Goal: Information Seeking & Learning: Understand process/instructions

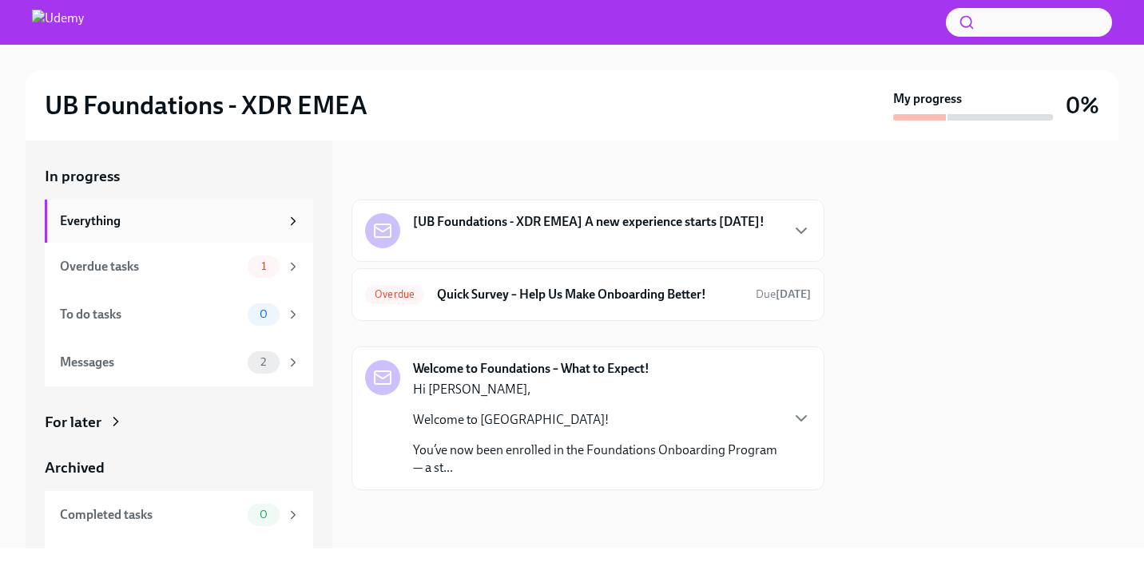
click at [128, 220] on div "Everything" at bounding box center [170, 222] width 220 height 18
click at [572, 460] on p "You’ve now been enrolled in the Foundations Onboarding Program — a st..." at bounding box center [596, 459] width 366 height 35
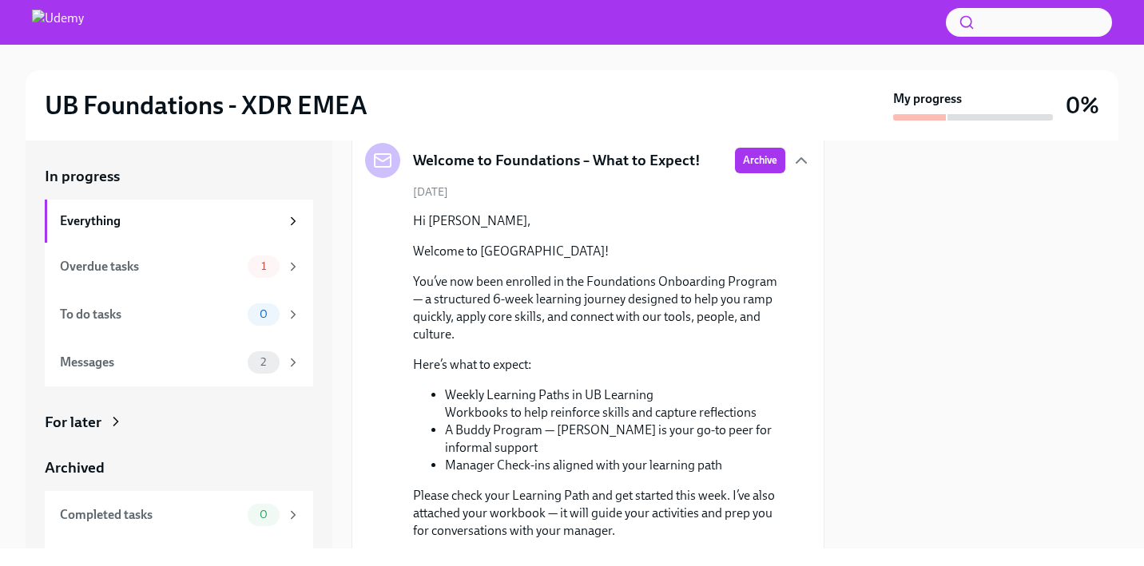
scroll to position [220, 0]
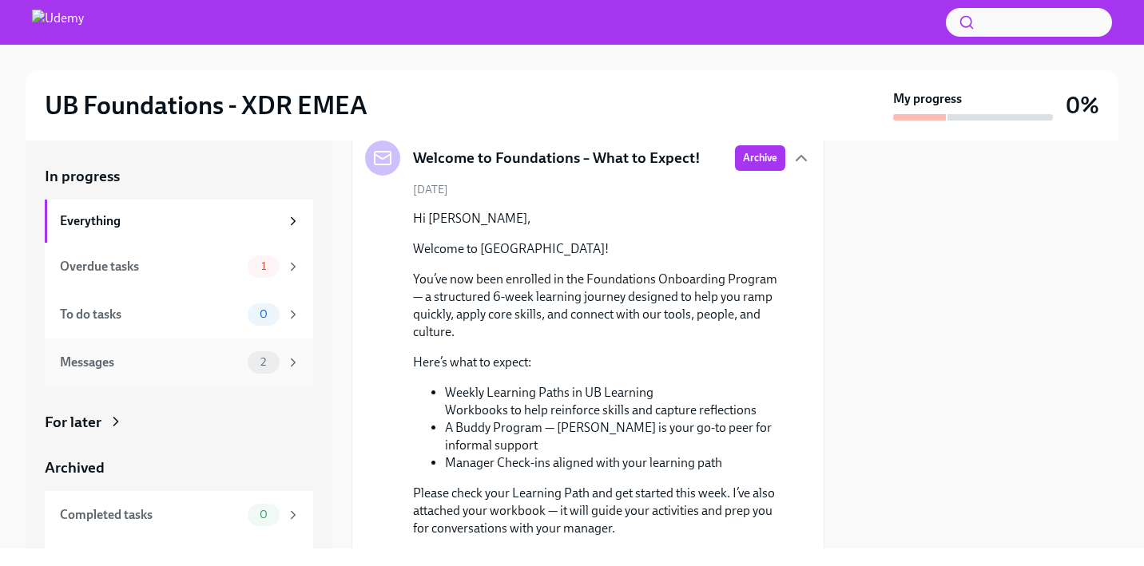
click at [209, 372] on div "Messages 2" at bounding box center [180, 363] width 240 height 22
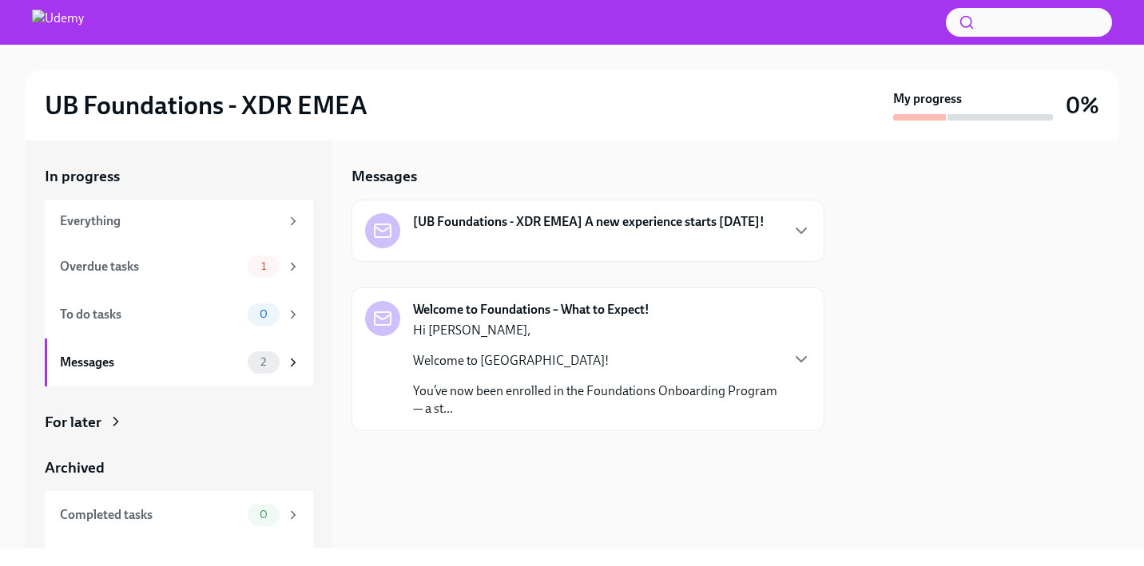
click at [542, 348] on div "Hi [PERSON_NAME], Welcome to Udemy! You’ve now been enrolled in the Foundations…" at bounding box center [596, 370] width 366 height 96
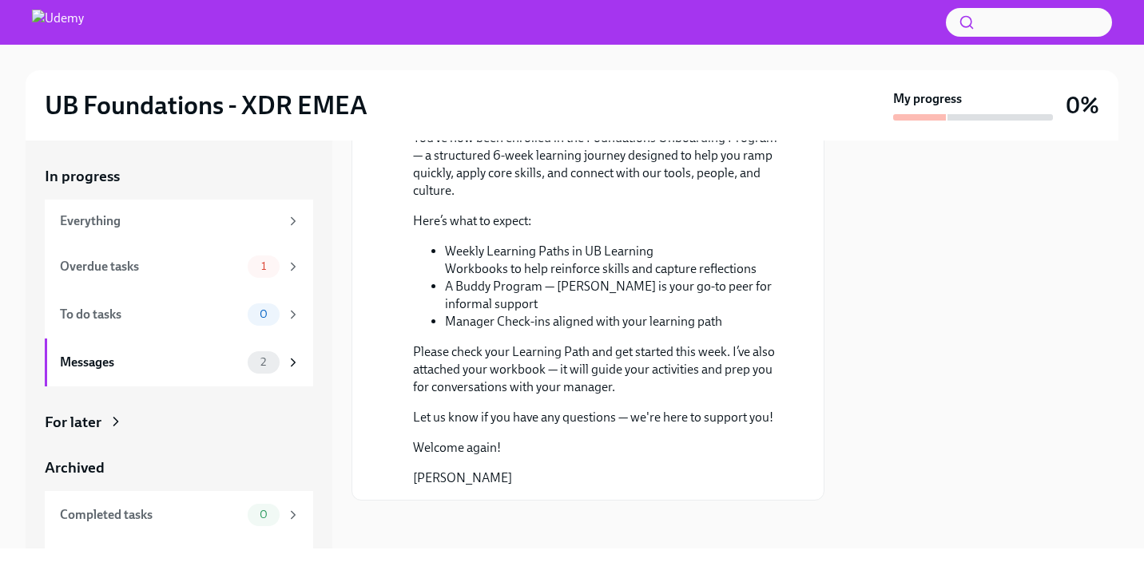
scroll to position [304, 0]
click at [268, 264] on span "1" at bounding box center [264, 266] width 24 height 12
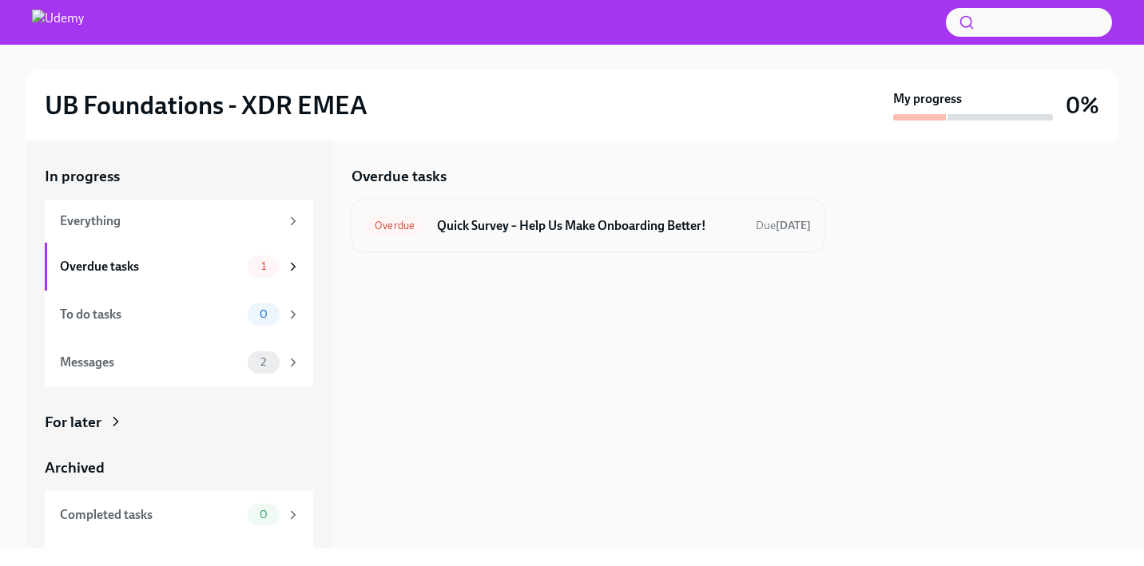
click at [511, 226] on h6 "Quick Survey – Help Us Make Onboarding Better!" at bounding box center [590, 226] width 306 height 18
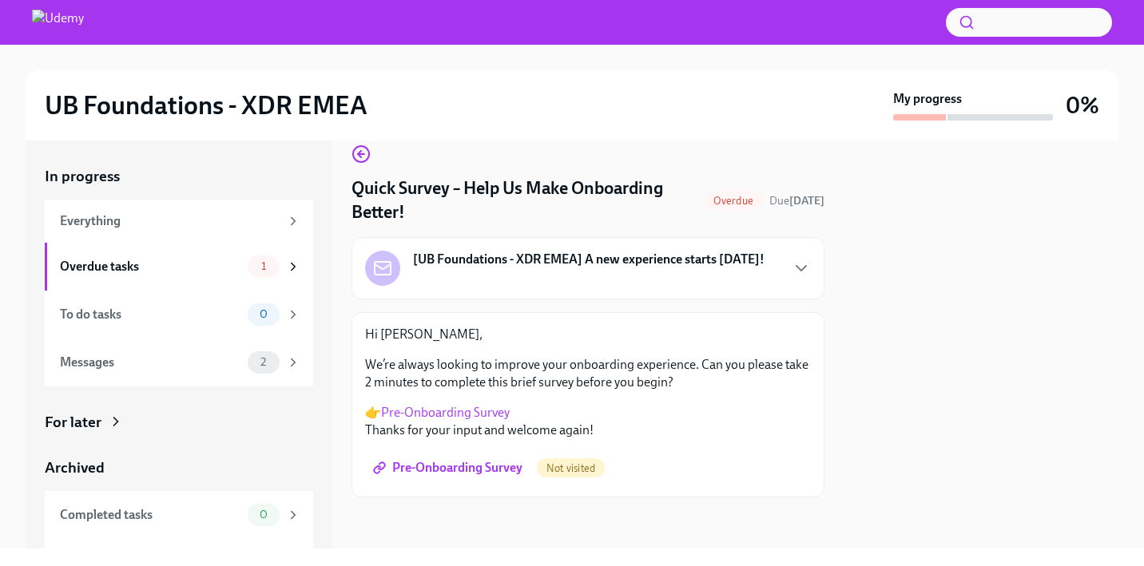
scroll to position [22, 0]
click at [457, 415] on link "Pre-Onboarding Survey" at bounding box center [445, 412] width 129 height 15
click at [443, 272] on div "[UB Foundations - XDR EMEA] A new experience starts [DATE]!" at bounding box center [564, 268] width 399 height 35
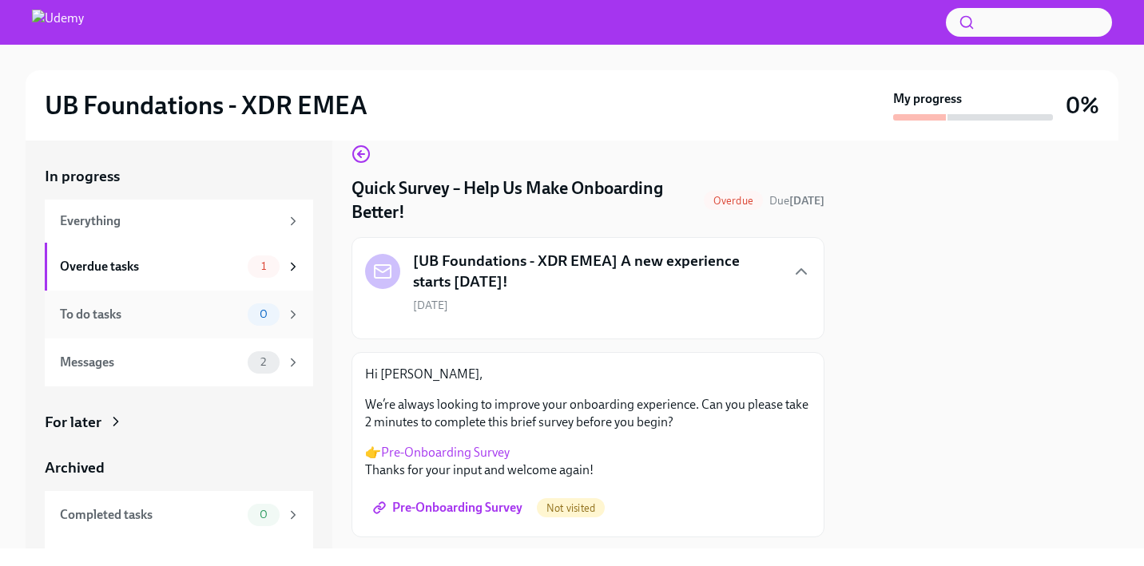
click at [189, 307] on div "To do tasks" at bounding box center [150, 315] width 181 height 18
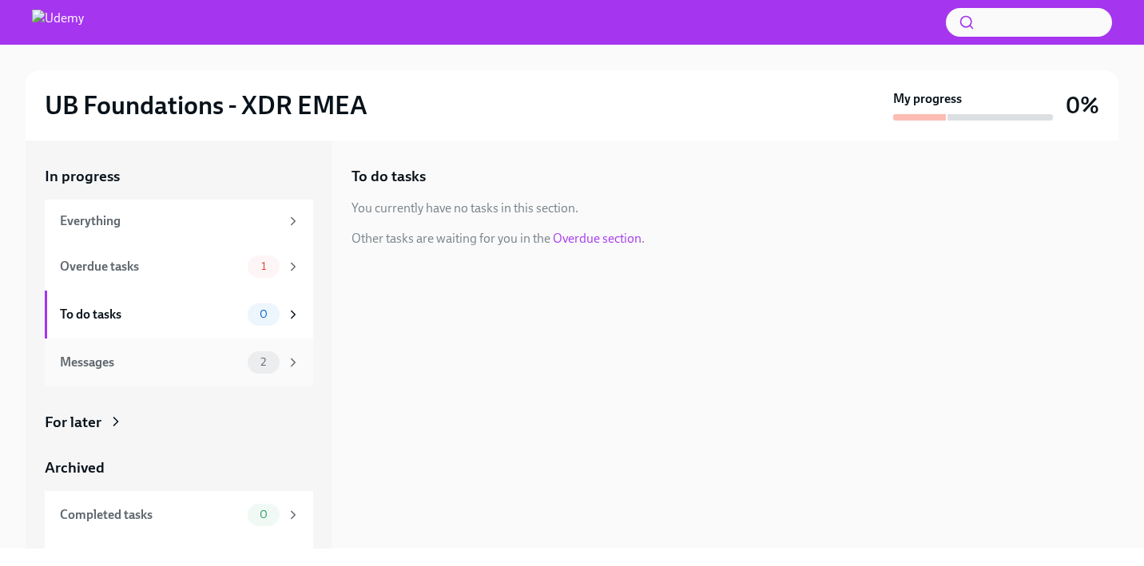
click at [181, 364] on div "Messages" at bounding box center [150, 363] width 181 height 18
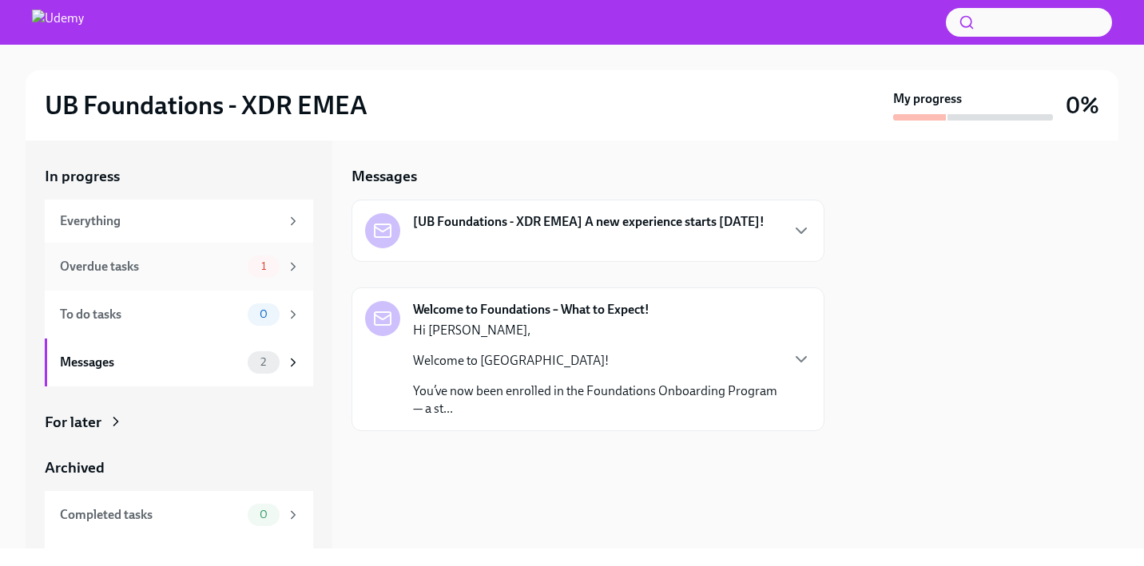
click at [173, 270] on div "Overdue tasks" at bounding box center [150, 267] width 181 height 18
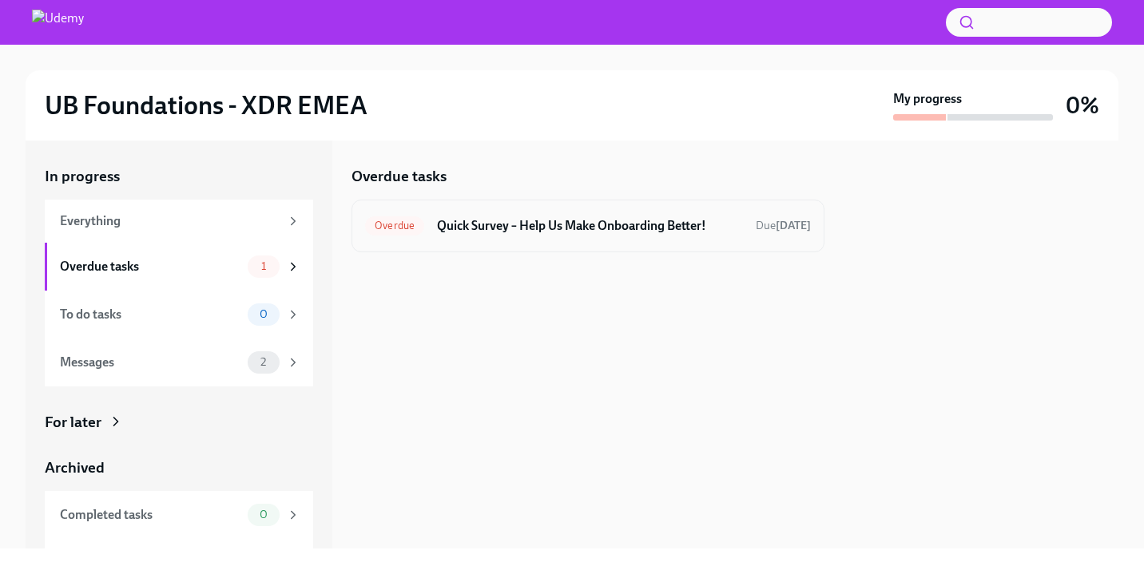
click at [441, 222] on h6 "Quick Survey – Help Us Make Onboarding Better!" at bounding box center [590, 226] width 306 height 18
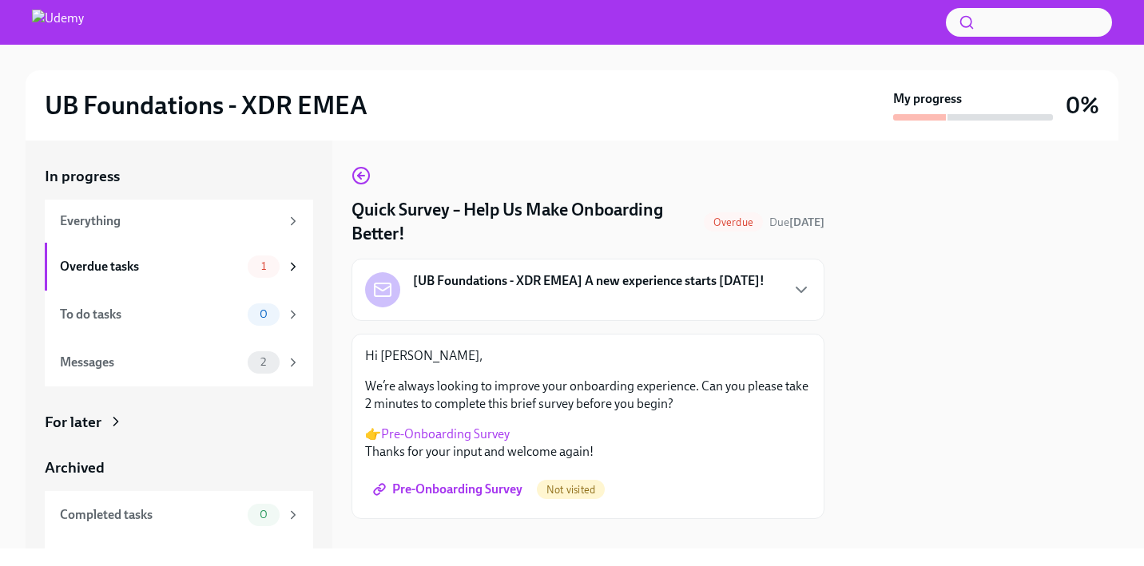
click at [442, 484] on span "Pre-Onboarding Survey" at bounding box center [449, 490] width 146 height 16
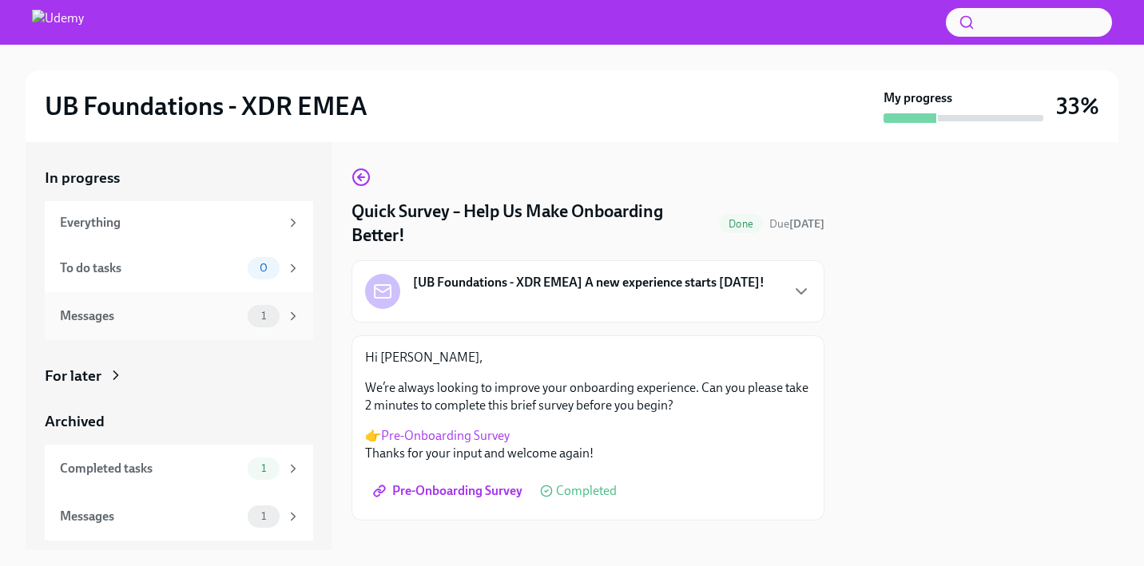
click at [109, 319] on div "Messages" at bounding box center [150, 317] width 181 height 18
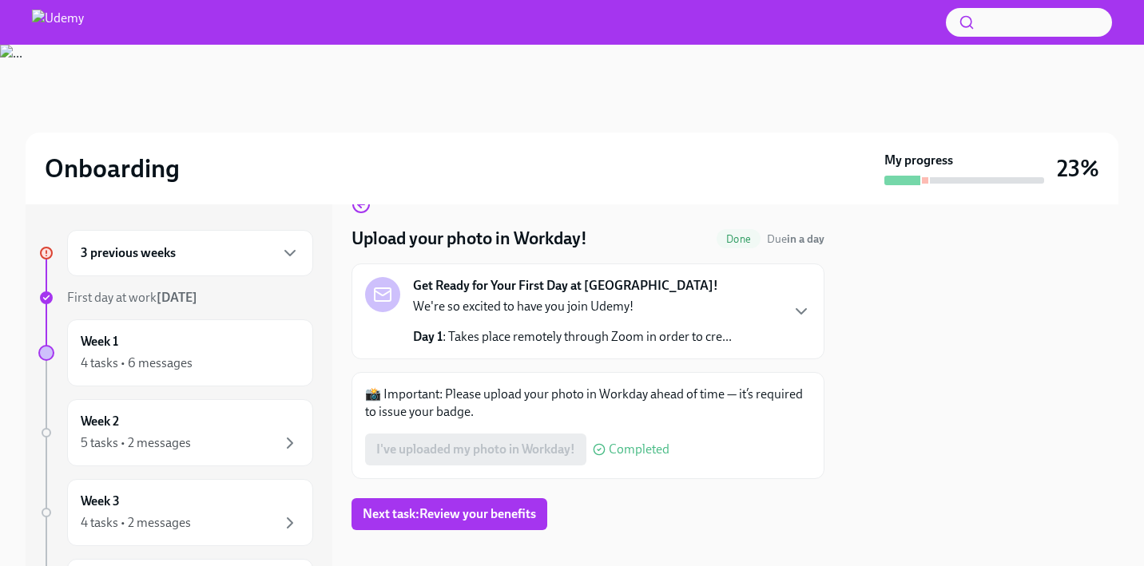
scroll to position [50, 0]
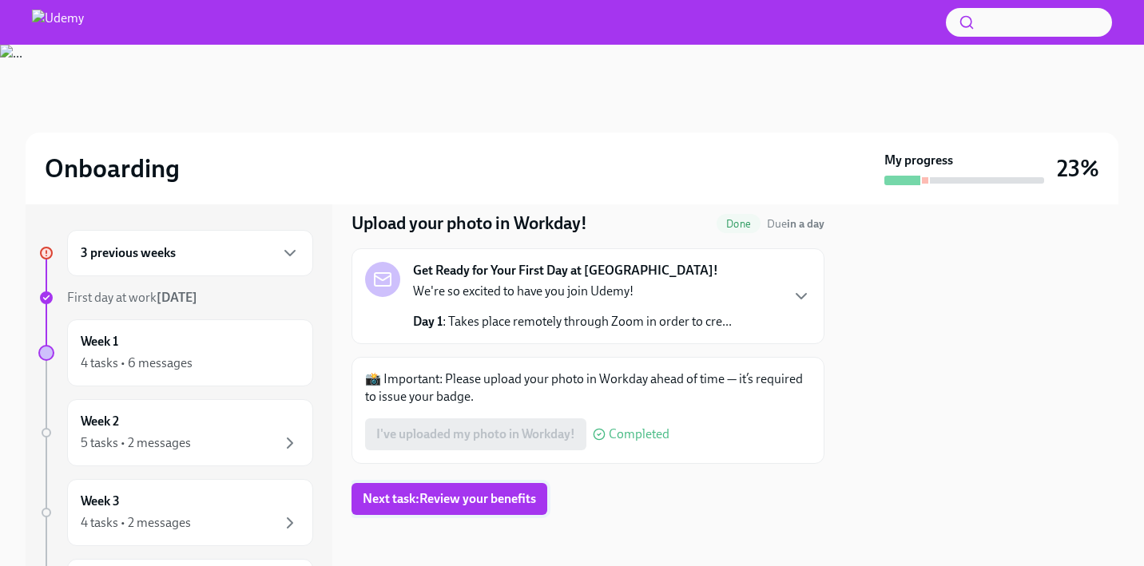
click at [425, 507] on span "Next task : Review your benefits" at bounding box center [449, 499] width 173 height 16
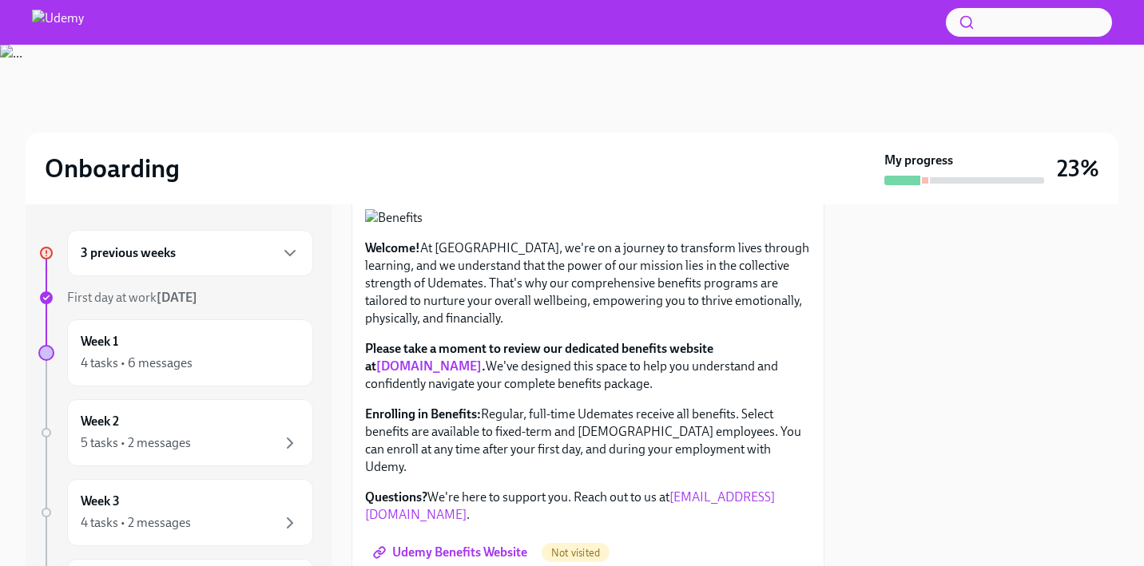
scroll to position [464, 0]
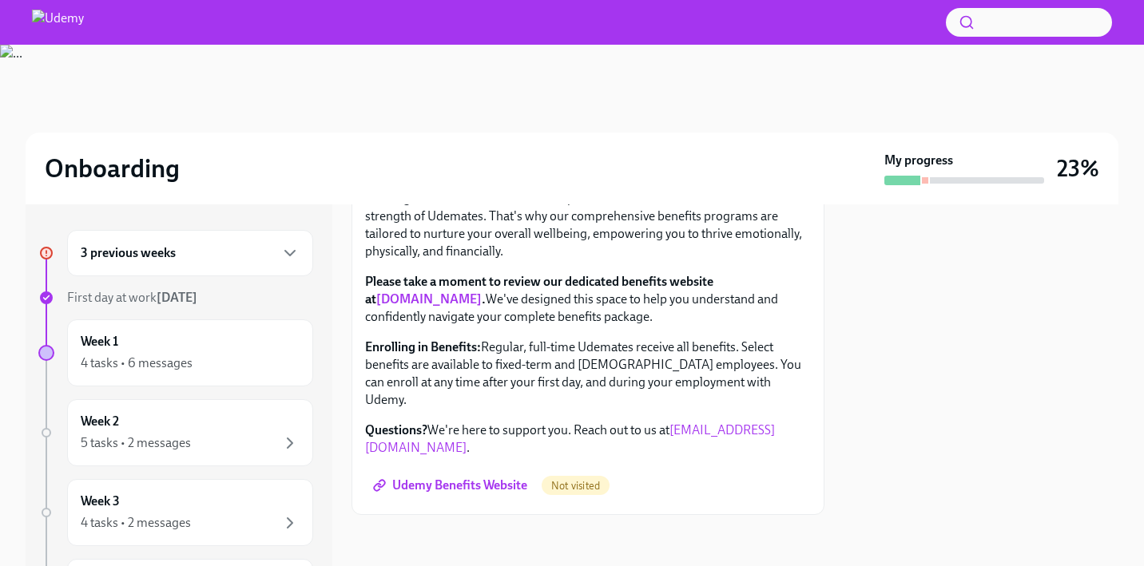
click at [481, 491] on span "Udemy Benefits Website" at bounding box center [451, 486] width 151 height 16
click at [204, 247] on div "3 previous weeks" at bounding box center [190, 253] width 219 height 19
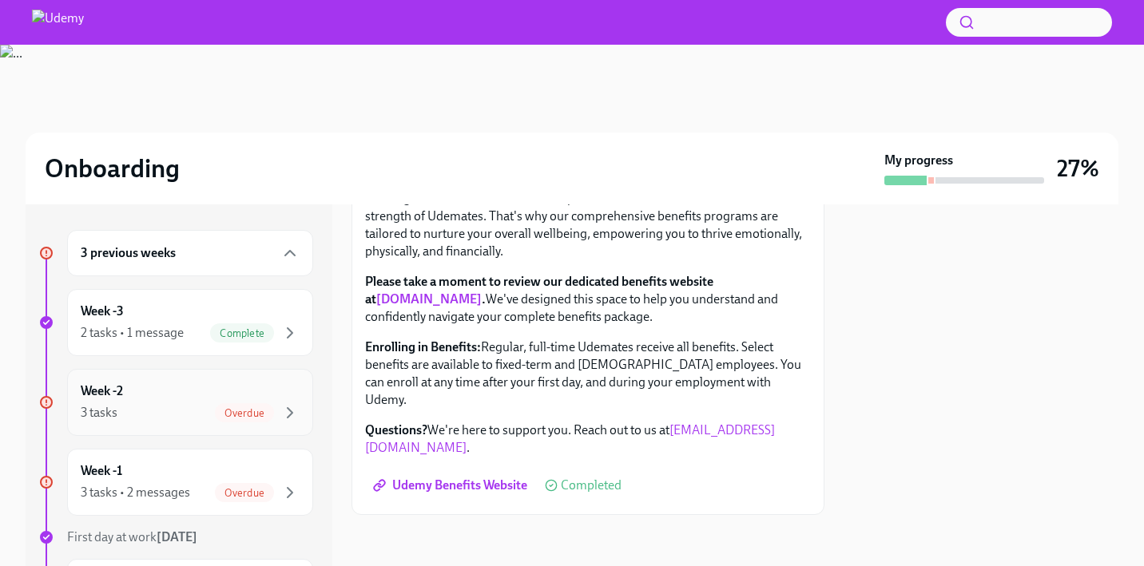
click at [176, 392] on div "Week -2 3 tasks Overdue" at bounding box center [190, 403] width 219 height 40
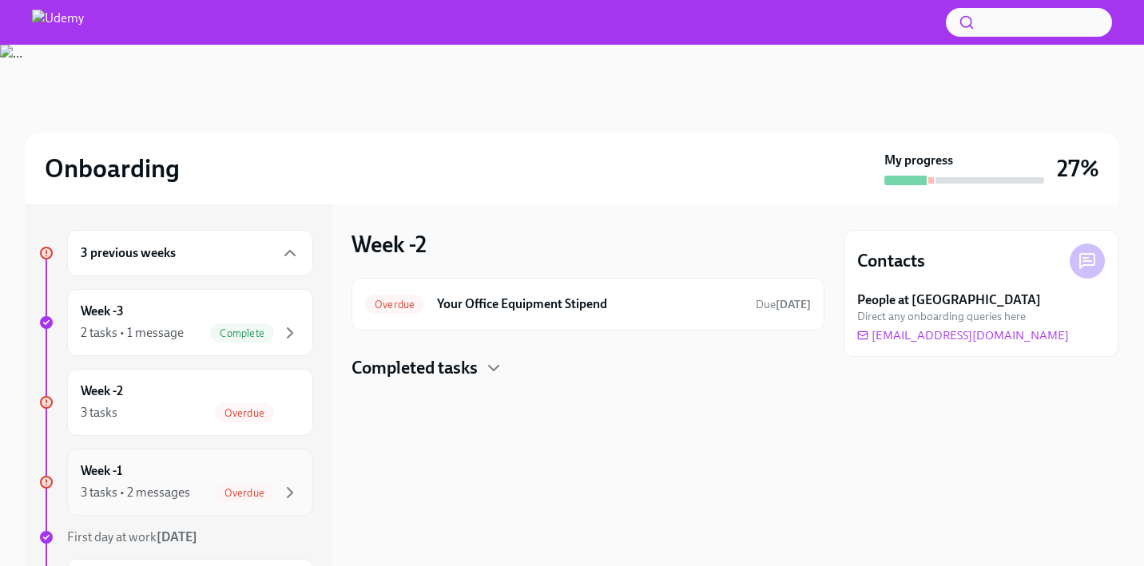
click at [185, 496] on div "3 tasks • 2 messages" at bounding box center [135, 493] width 109 height 18
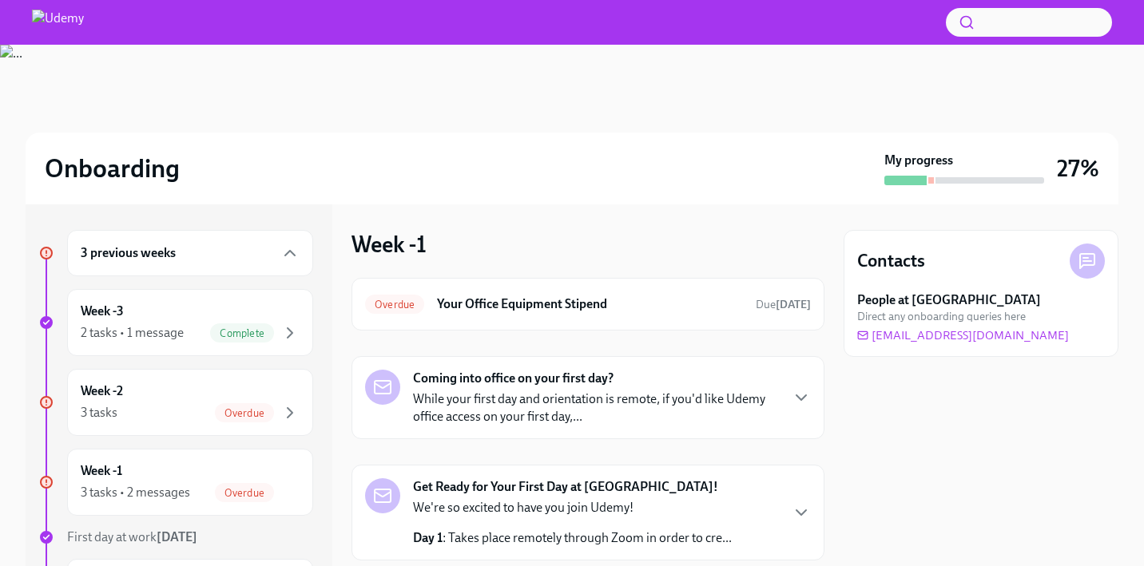
scroll to position [95, 0]
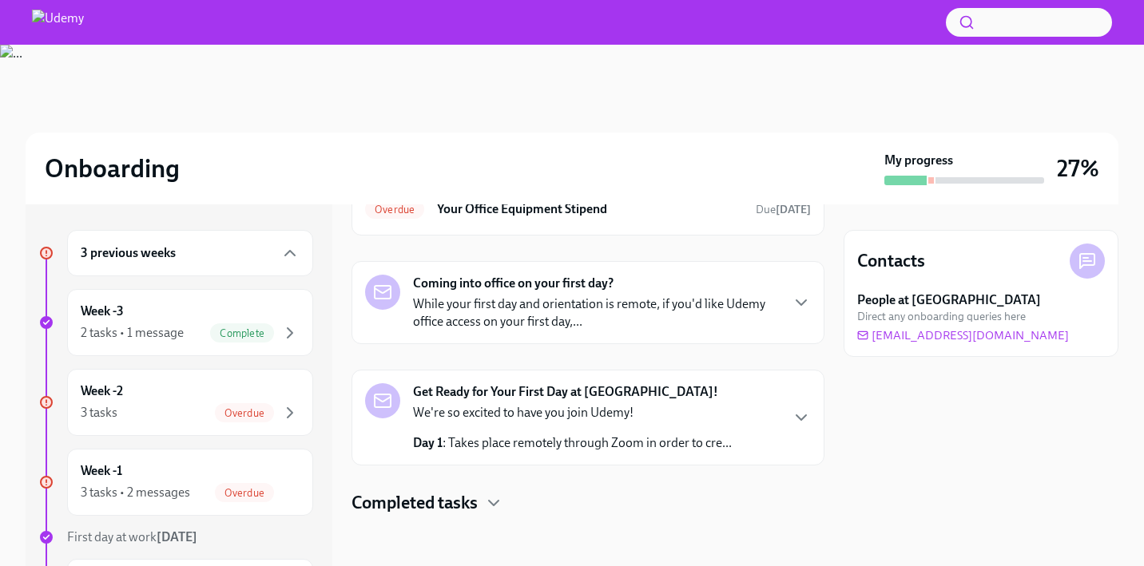
click at [621, 292] on div "Coming into office on your first day? While your first day and orientation is r…" at bounding box center [596, 303] width 366 height 56
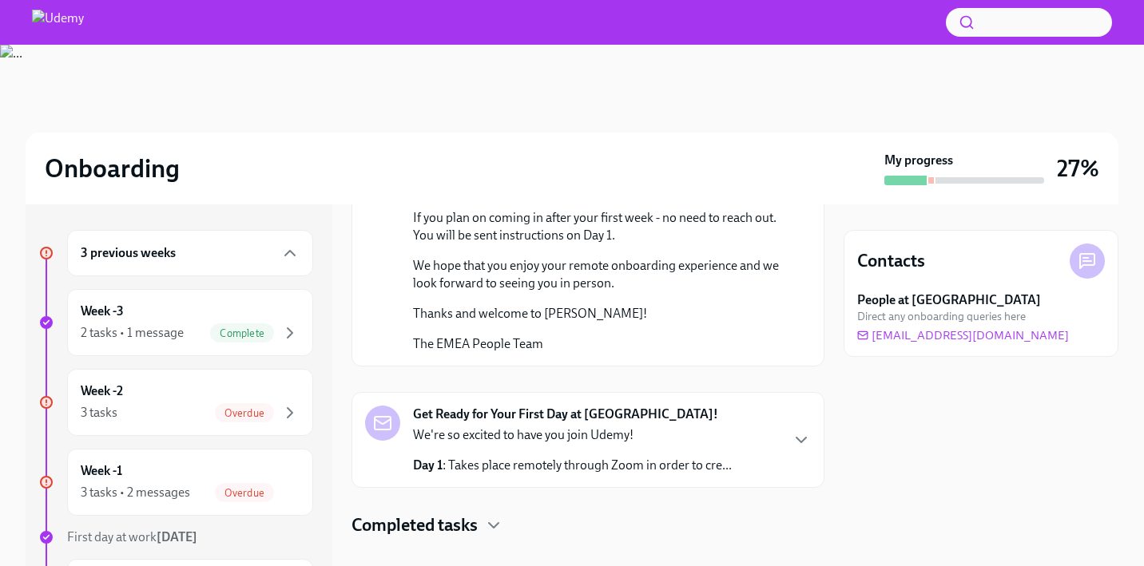
scroll to position [368, 0]
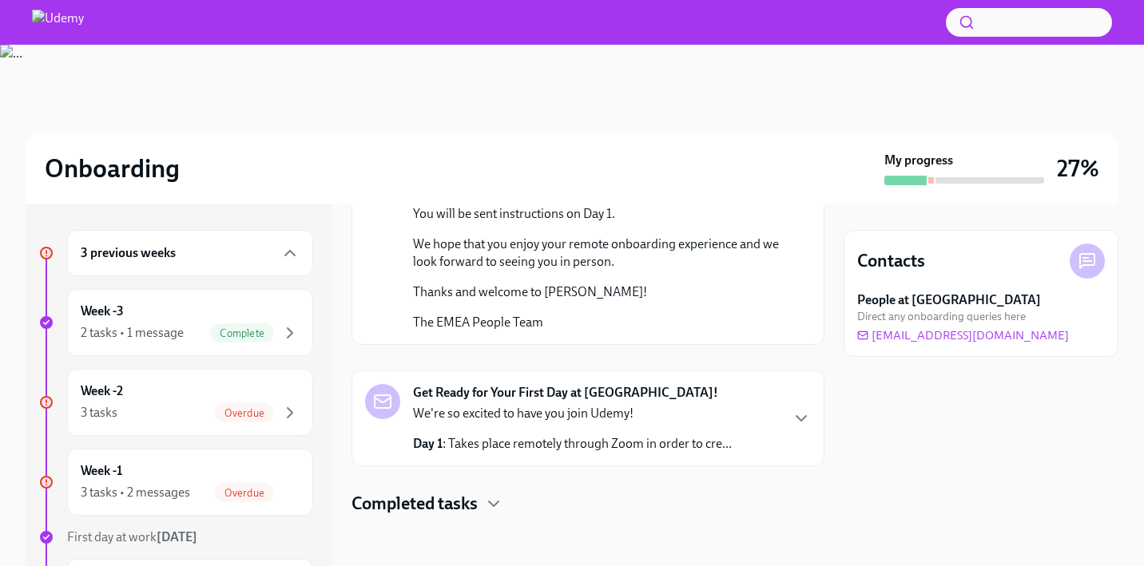
click at [604, 428] on div "We're so excited to have you join Udemy! Day 1 : Takes place remotely through Z…" at bounding box center [572, 429] width 319 height 48
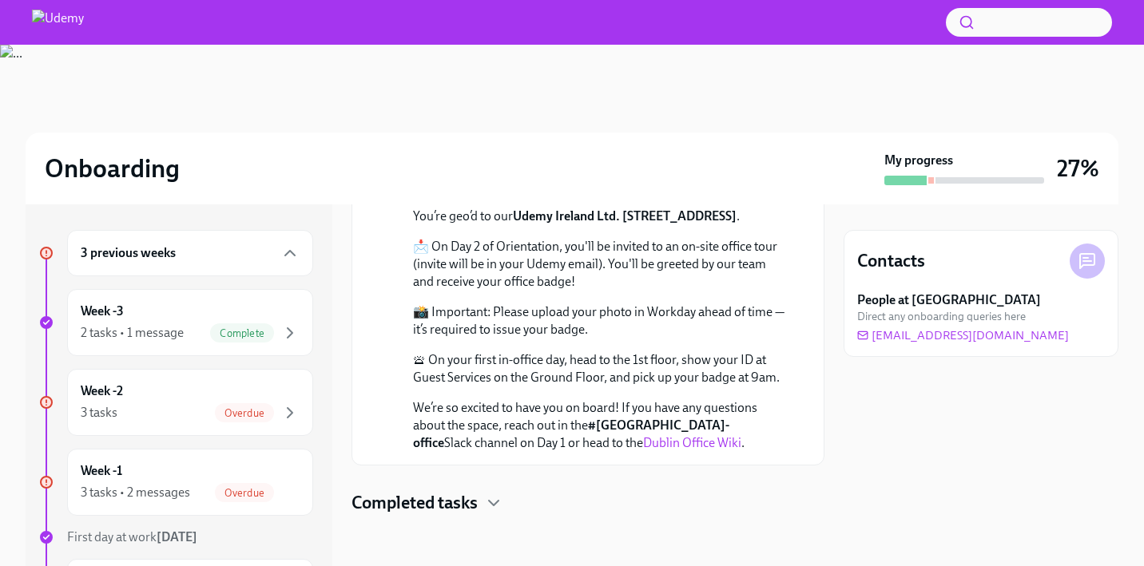
scroll to position [1059, 0]
click at [643, 447] on link "Dublin Office Wiki" at bounding box center [692, 442] width 98 height 15
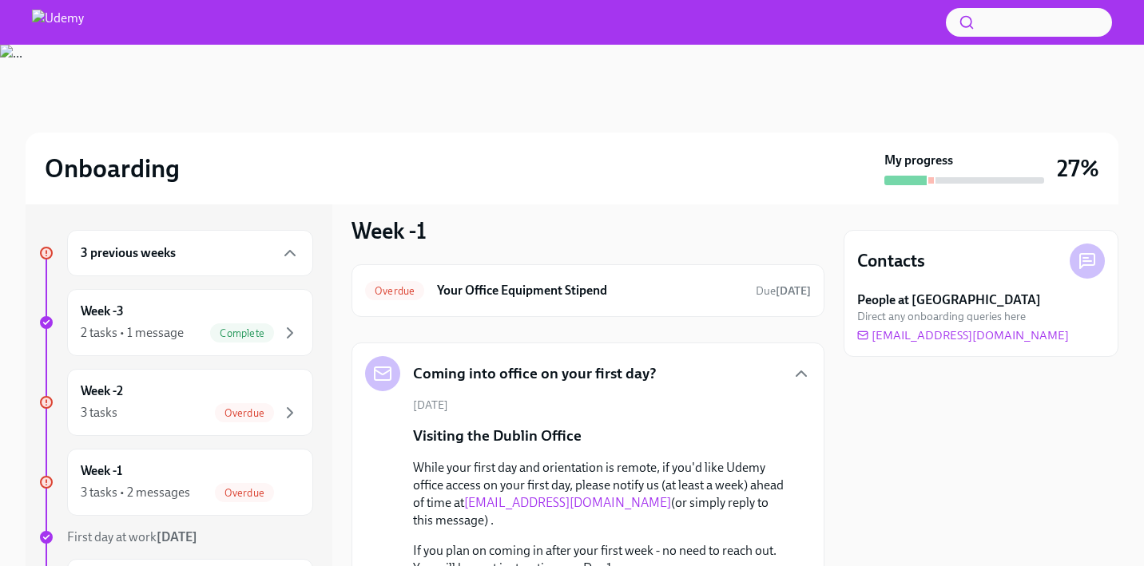
scroll to position [20, 0]
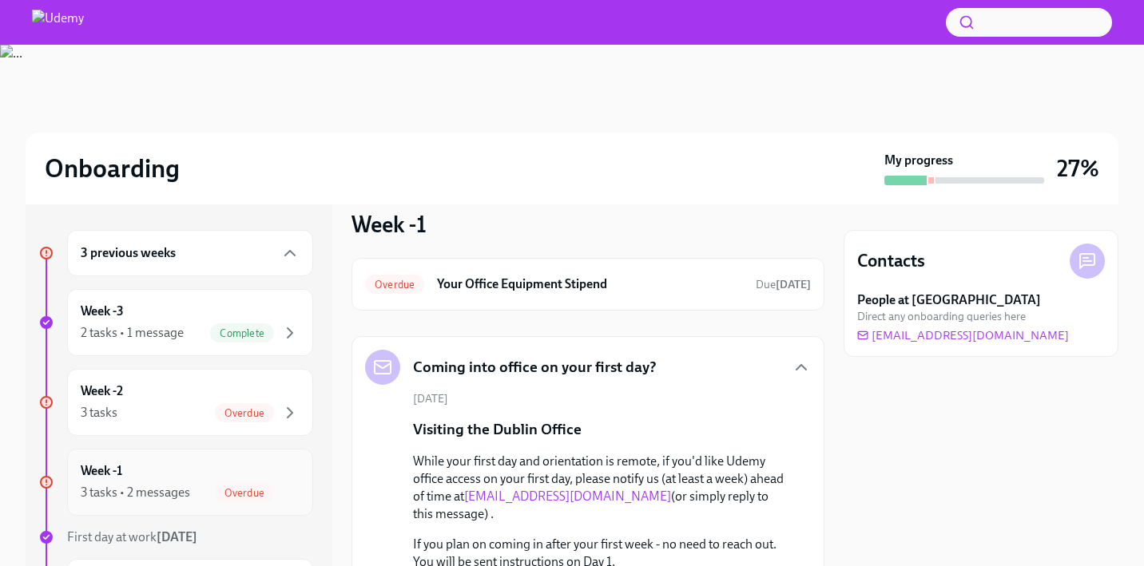
click at [244, 484] on div "Overdue" at bounding box center [244, 492] width 59 height 19
click at [149, 485] on div "3 tasks • 2 messages" at bounding box center [135, 493] width 109 height 18
click at [142, 394] on div "Week -2 3 tasks Overdue" at bounding box center [190, 403] width 219 height 40
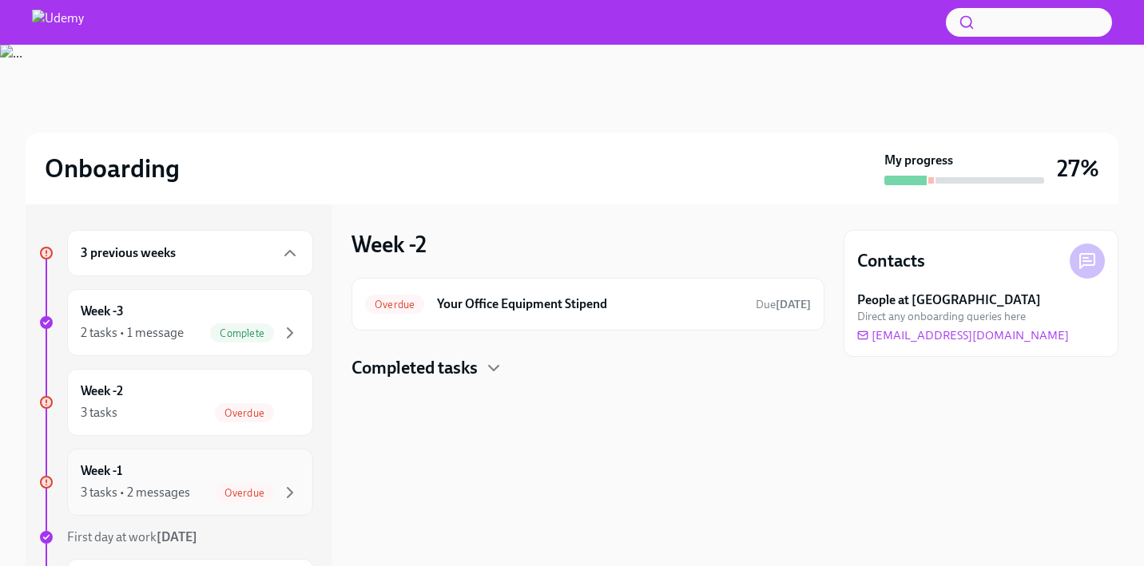
click at [144, 483] on div "3 tasks • 2 messages Overdue" at bounding box center [190, 492] width 219 height 19
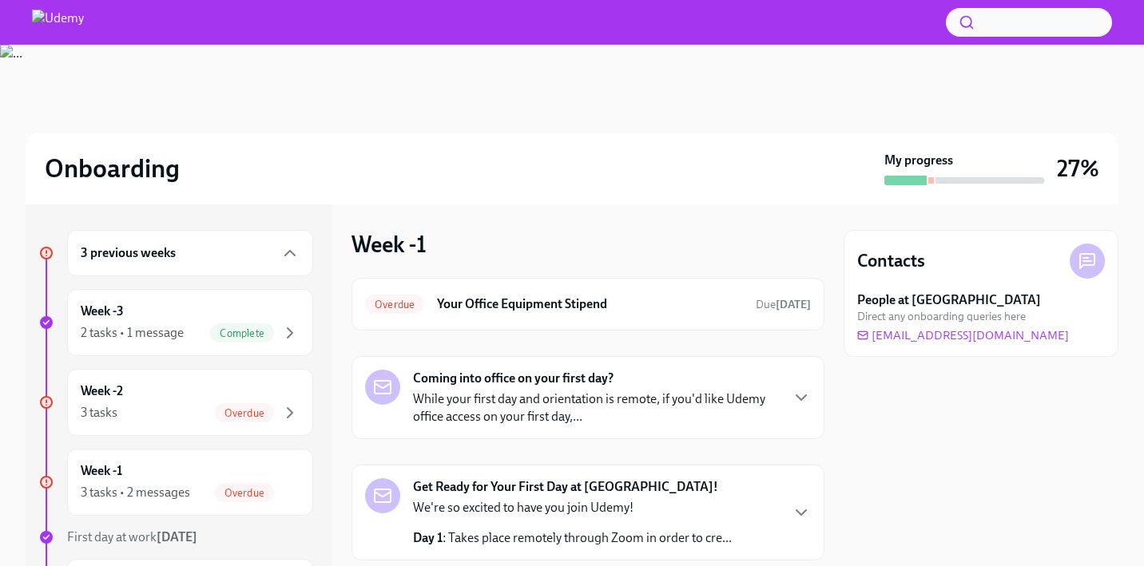
scroll to position [95, 0]
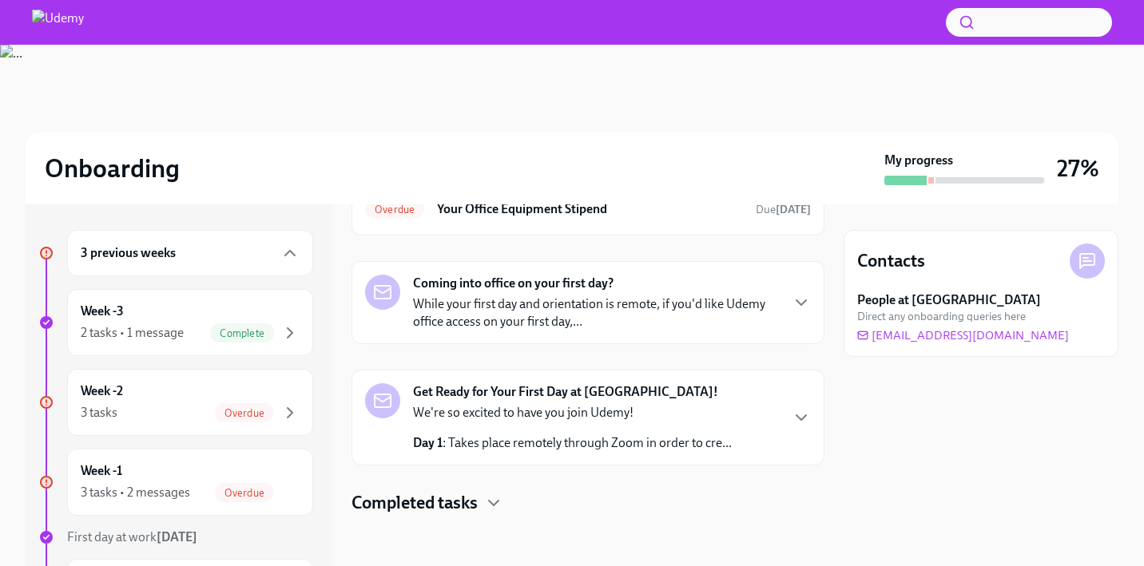
click at [554, 431] on div "We're so excited to have you join Udemy! Day 1 : Takes place remotely through Z…" at bounding box center [572, 428] width 319 height 48
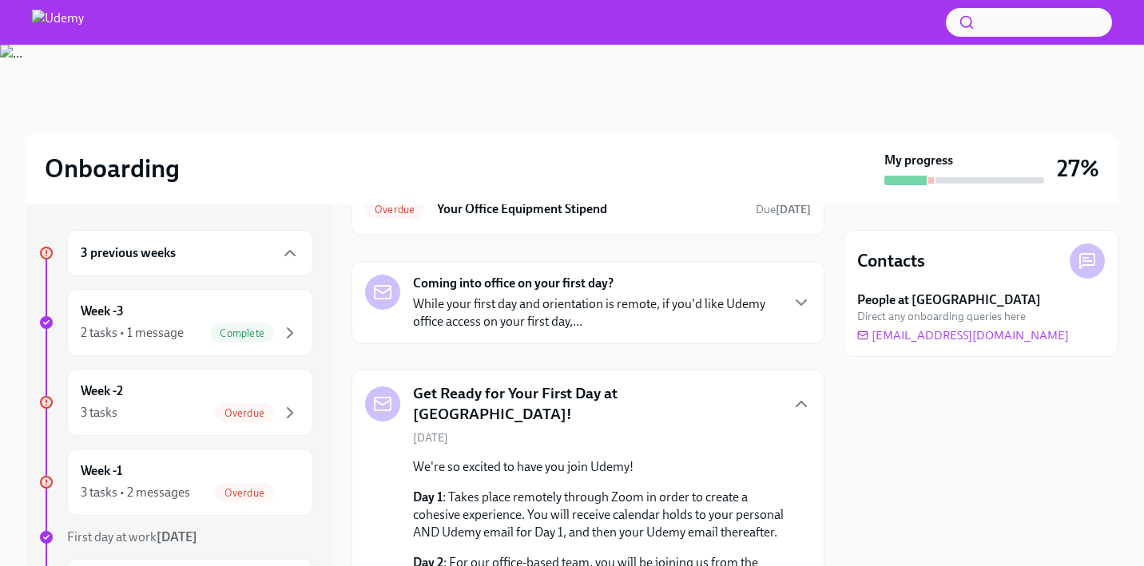
click at [711, 391] on div "Get Ready for Your First Day at Udemy!" at bounding box center [588, 403] width 446 height 41
click at [760, 311] on p "While your first day and orientation is remote, if you'd like Udemy office acce…" at bounding box center [596, 313] width 366 height 35
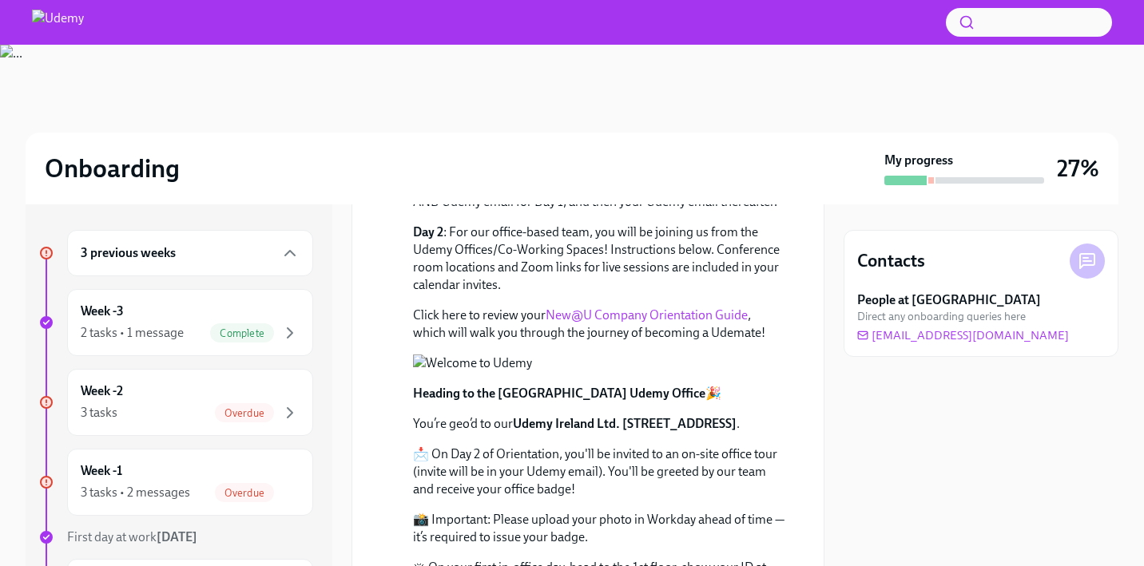
scroll to position [1059, 0]
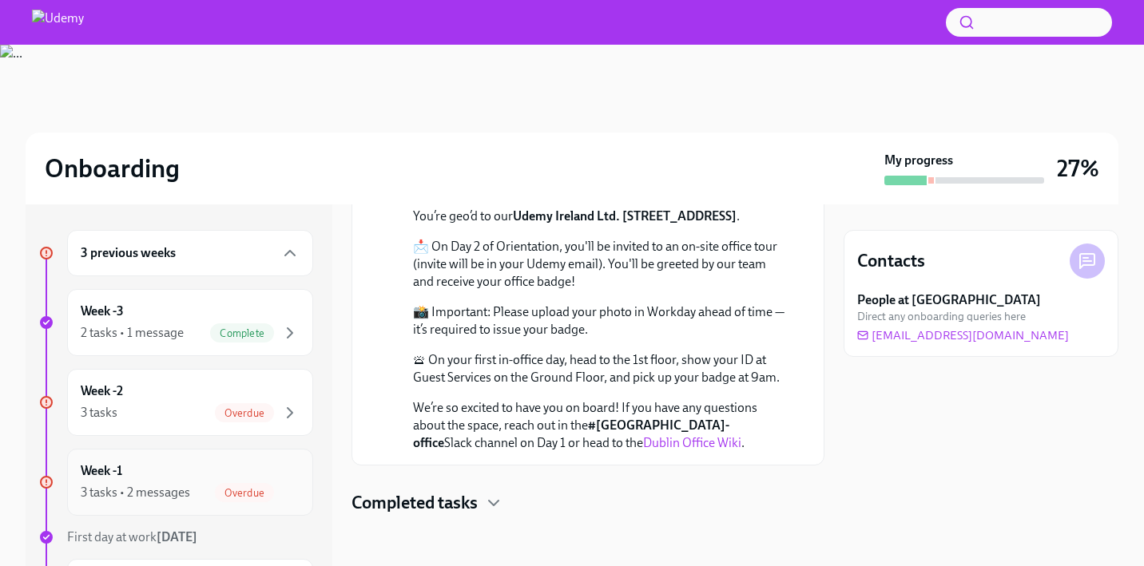
click at [164, 479] on div "Week -1 3 tasks • 2 messages Overdue" at bounding box center [190, 483] width 219 height 40
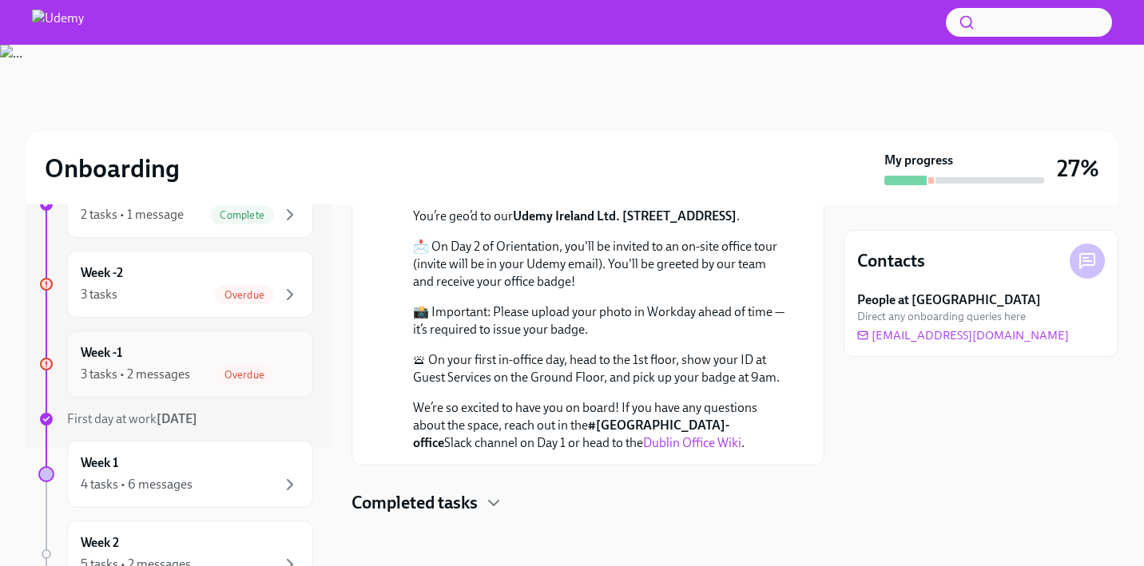
scroll to position [167, 0]
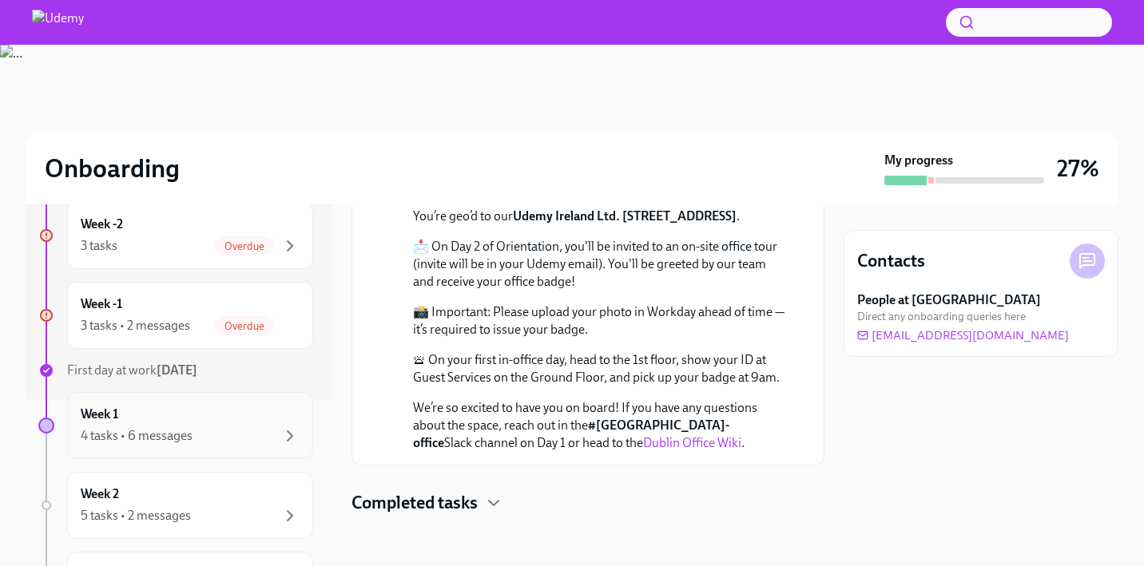
click at [199, 431] on div "4 tasks • 6 messages" at bounding box center [190, 436] width 219 height 19
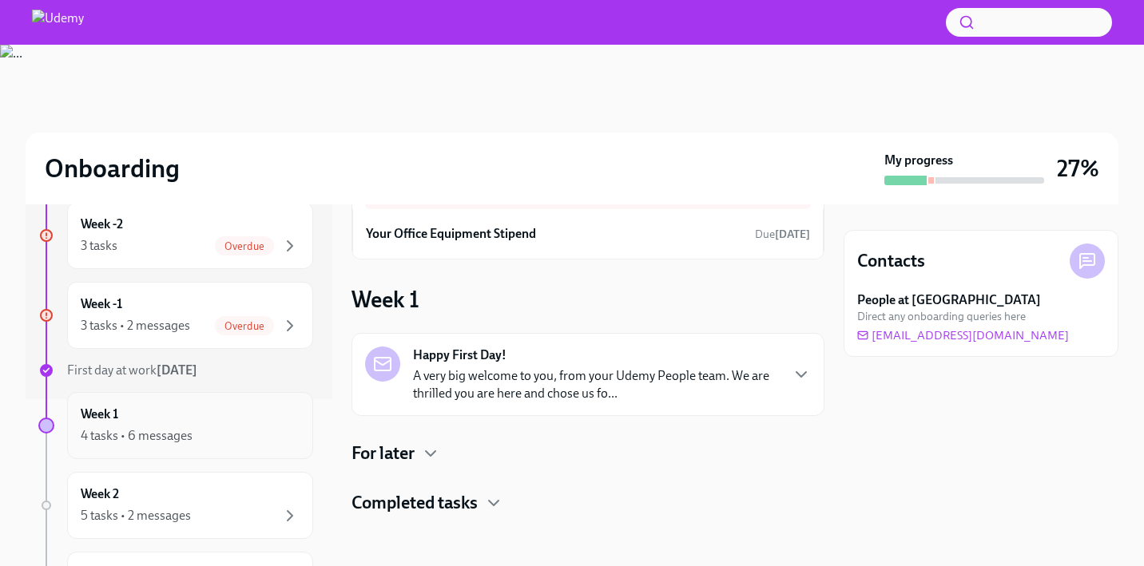
scroll to position [95, 0]
click at [526, 371] on p "A very big welcome to you, from your Udemy People team. We are thrilled you are…" at bounding box center [596, 384] width 366 height 35
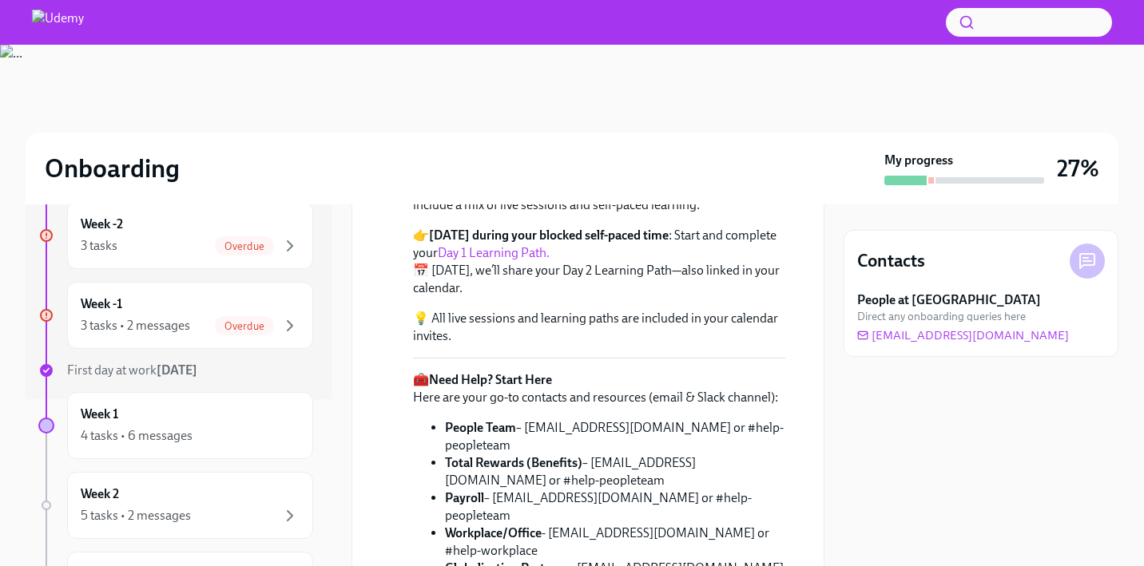
scroll to position [541, 0]
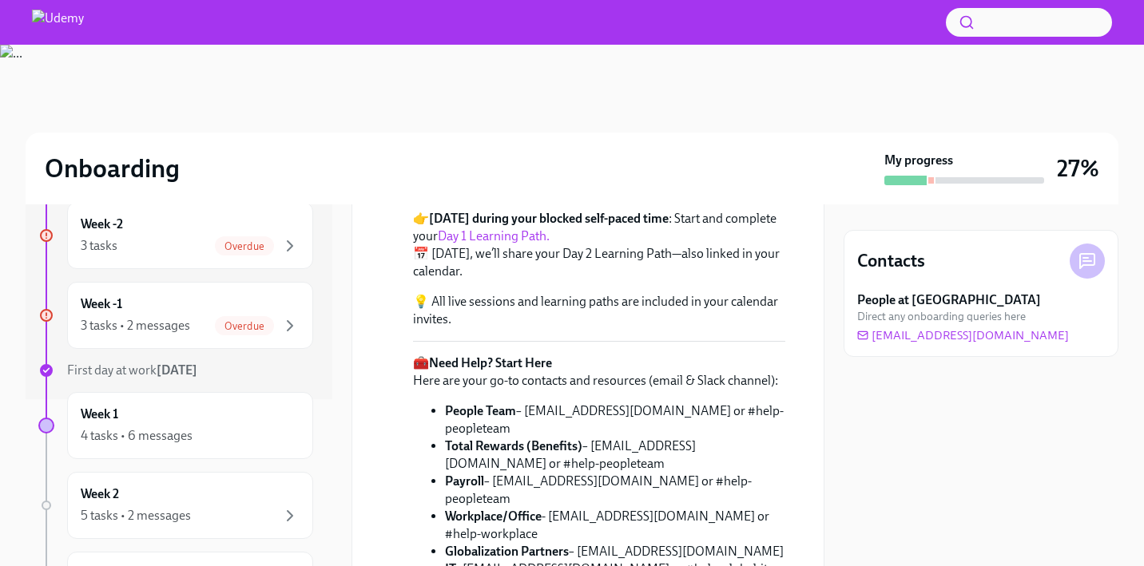
click at [554, 178] on link "New@U Orientation Guide" at bounding box center [586, 170] width 147 height 15
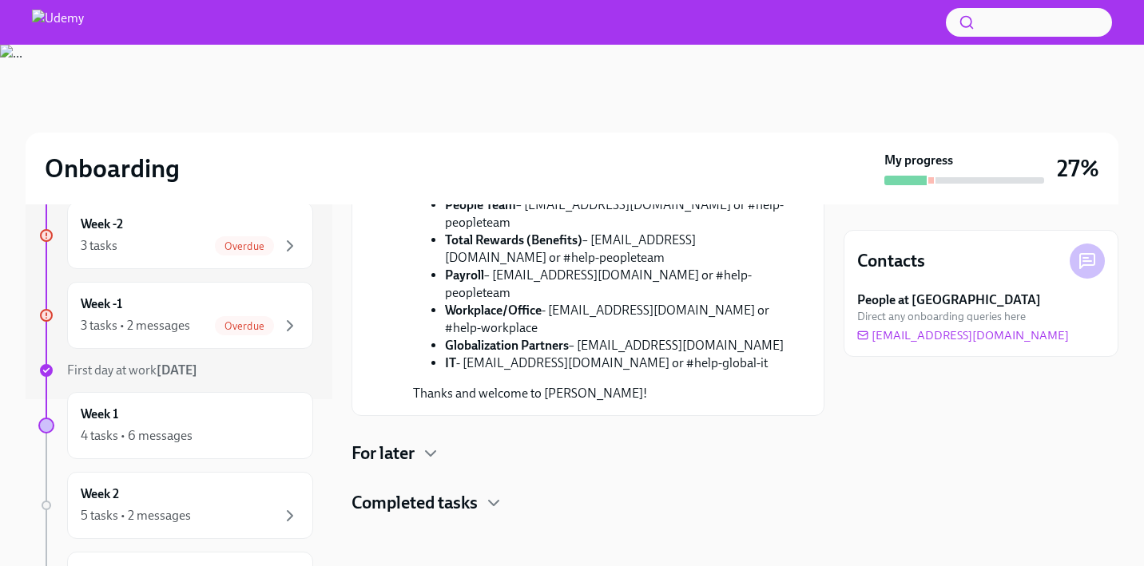
scroll to position [914, 0]
click at [409, 452] on h4 "For later" at bounding box center [383, 454] width 63 height 24
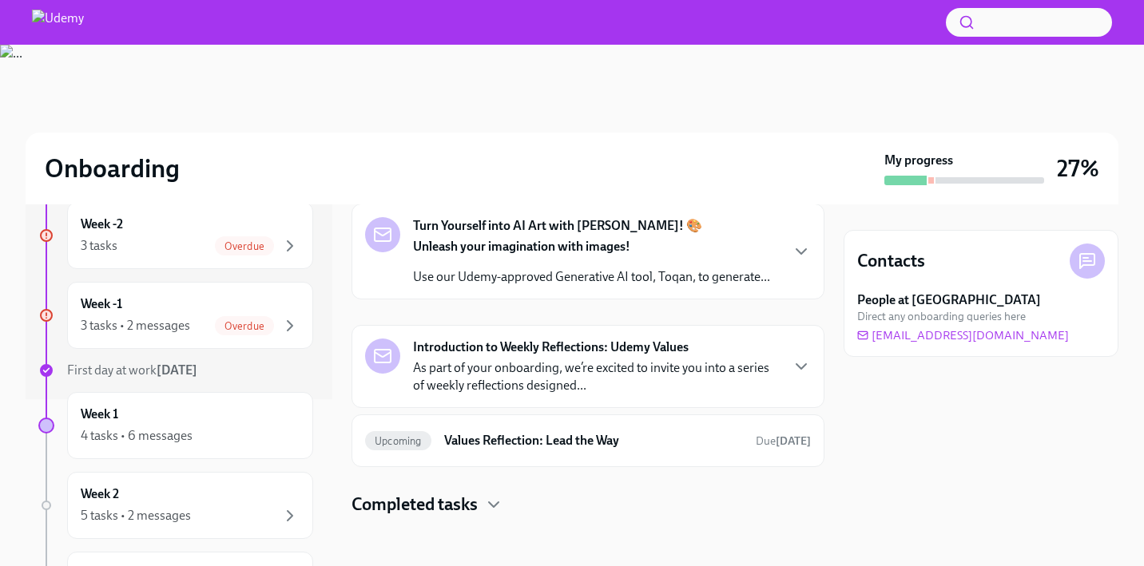
scroll to position [1467, 0]
click at [588, 106] on p "Welcome to Udemy! The Workplace team would like to offer you the choice to sele…" at bounding box center [596, 88] width 366 height 35
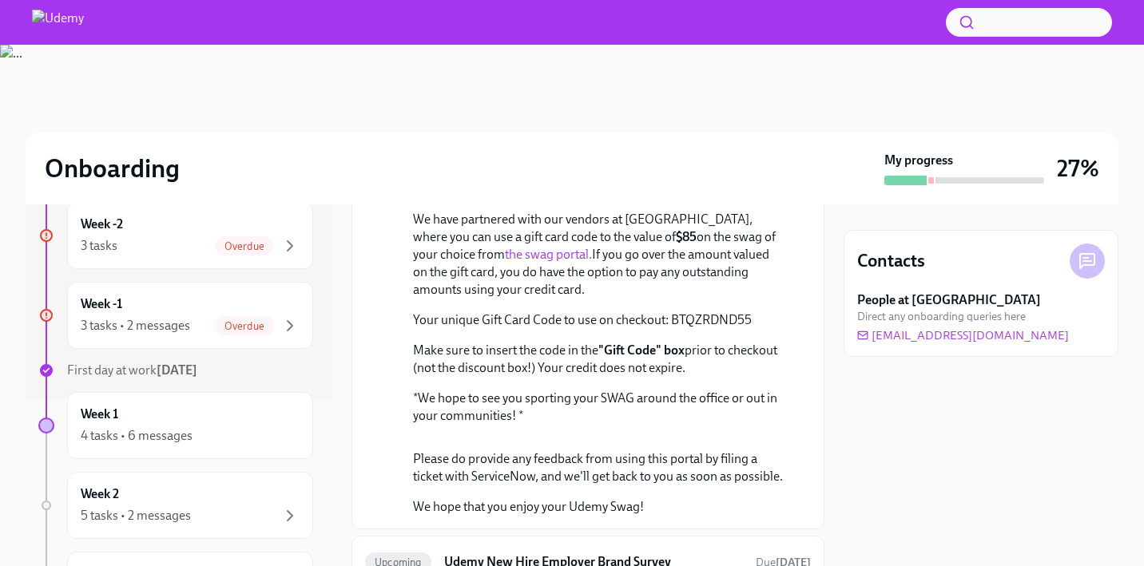
scroll to position [1523, 0]
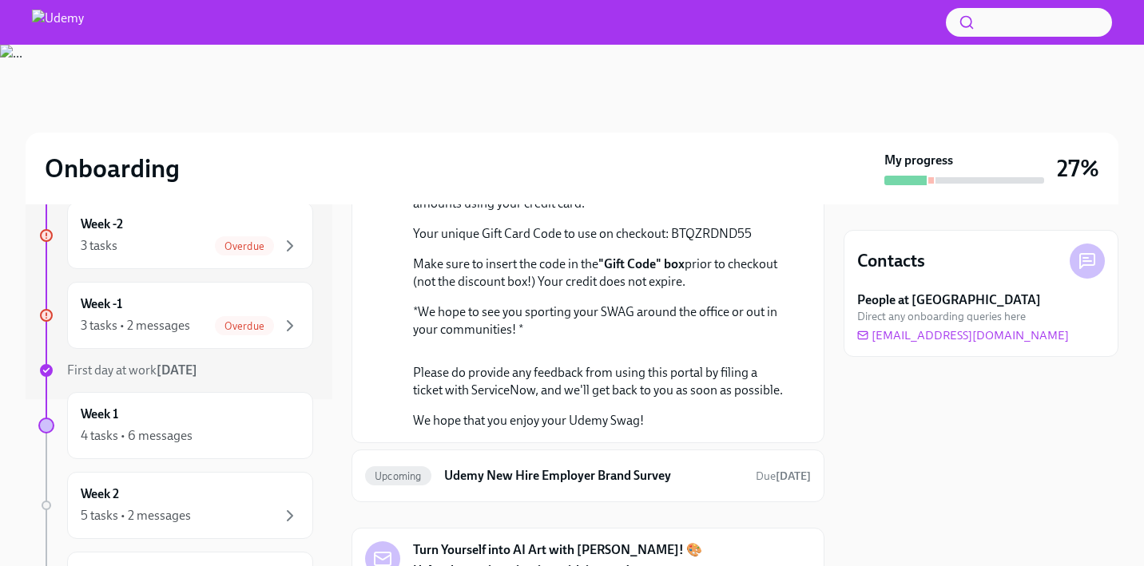
click at [505, 176] on link "the swag portal." at bounding box center [548, 168] width 87 height 15
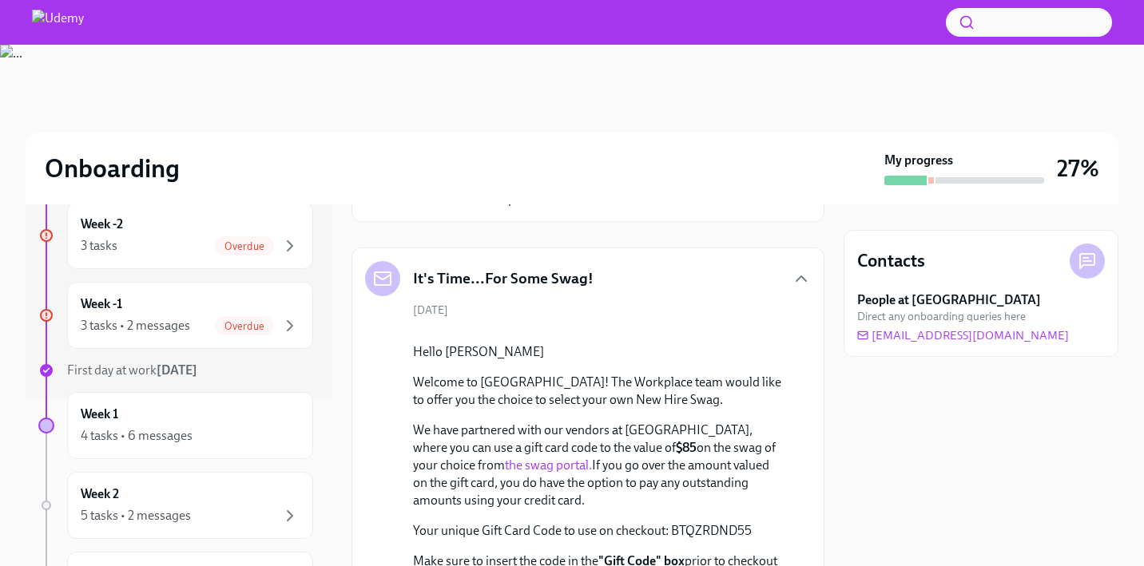
scroll to position [1223, 0]
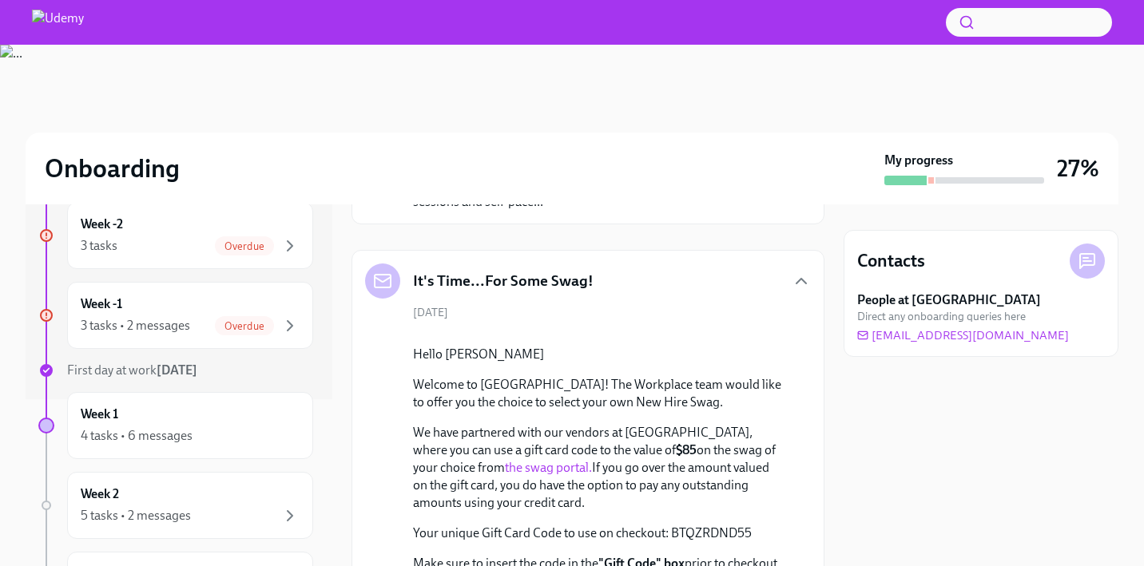
click at [579, 211] on p "We hope you had a great Day 1! Day 2 will be similar—a mix of live sessions and…" at bounding box center [596, 193] width 366 height 35
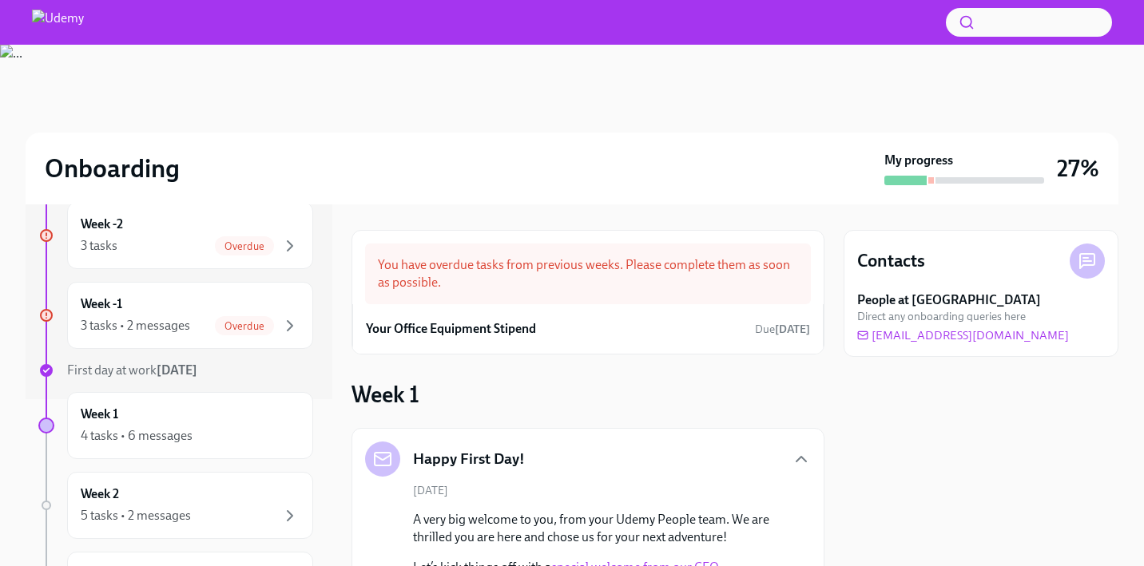
scroll to position [0, 0]
click at [488, 329] on h6 "Your Office Equipment Stipend" at bounding box center [451, 329] width 170 height 18
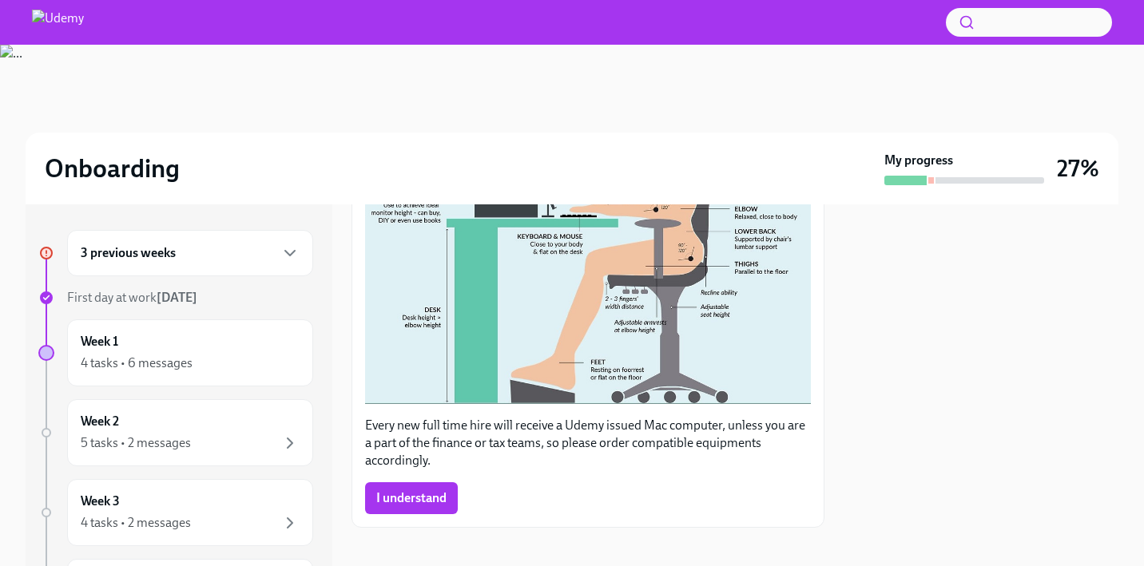
scroll to position [717, 0]
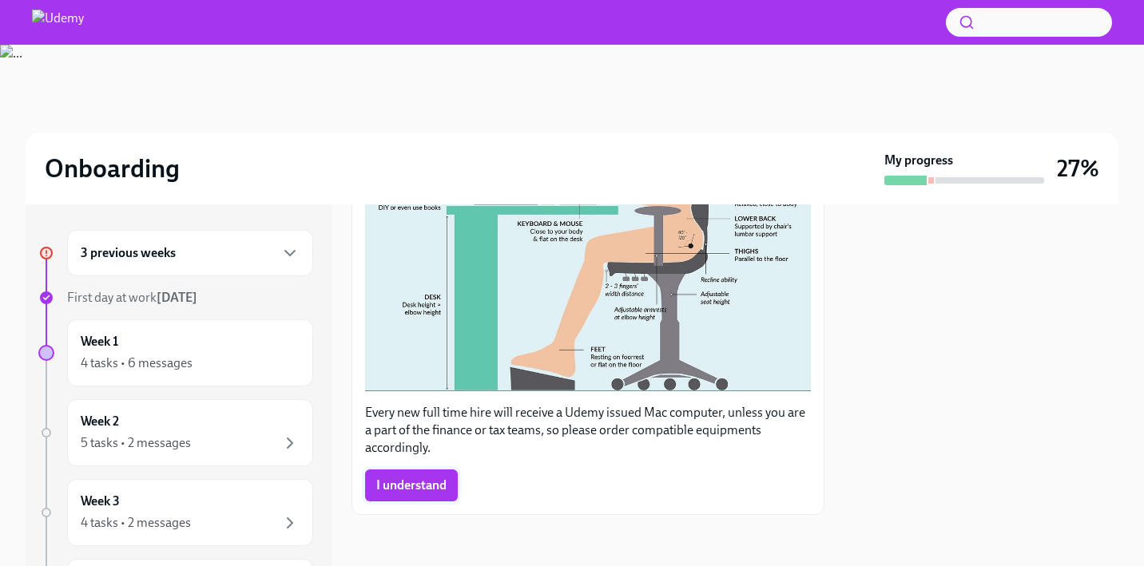
click at [419, 493] on span "I understand" at bounding box center [411, 486] width 70 height 16
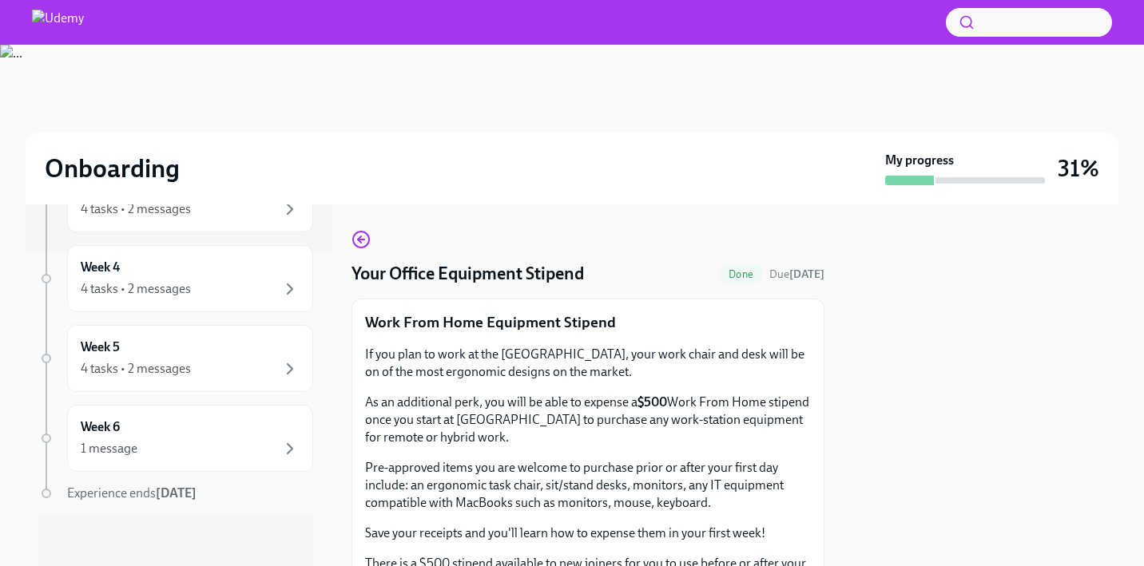
scroll to position [0, 0]
